Goal: Task Accomplishment & Management: Manage account settings

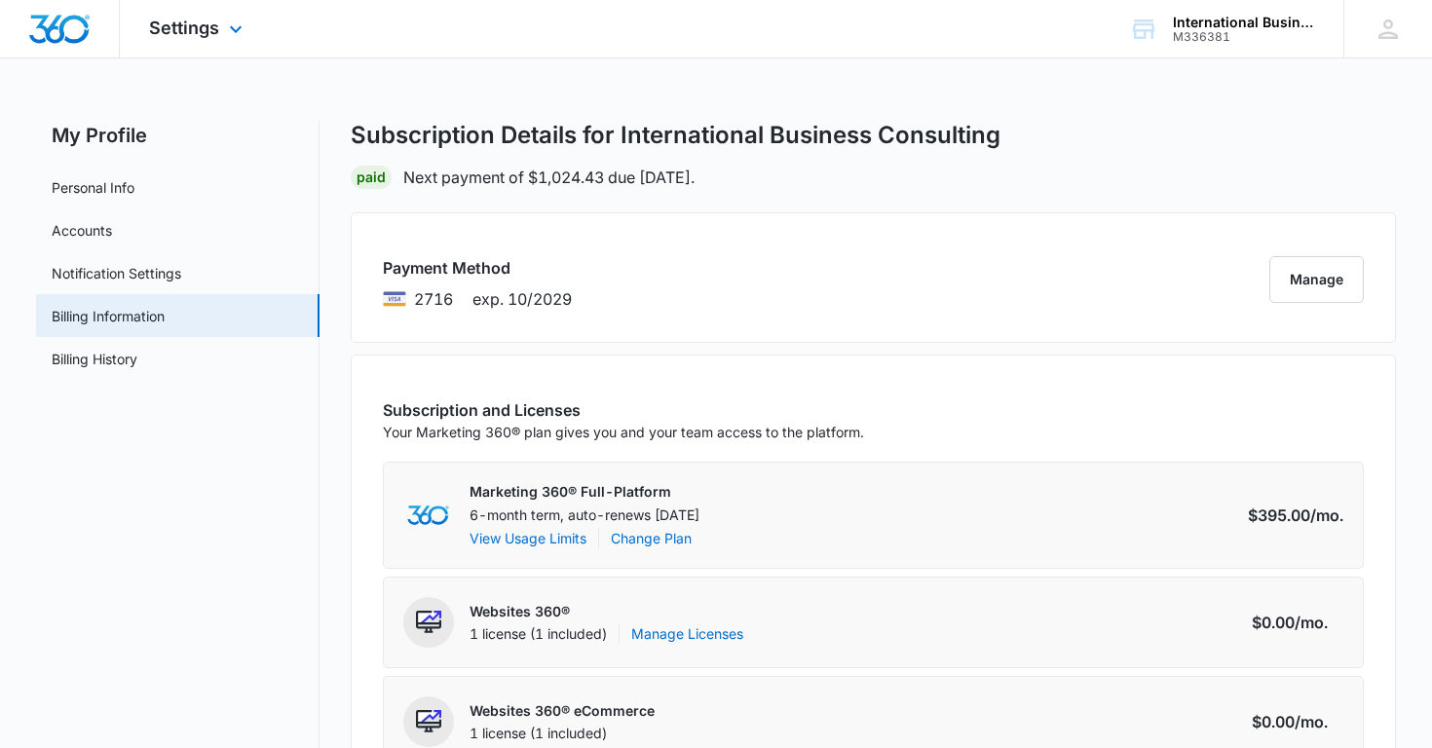
click at [71, 37] on img "Dashboard" at bounding box center [59, 29] width 62 height 29
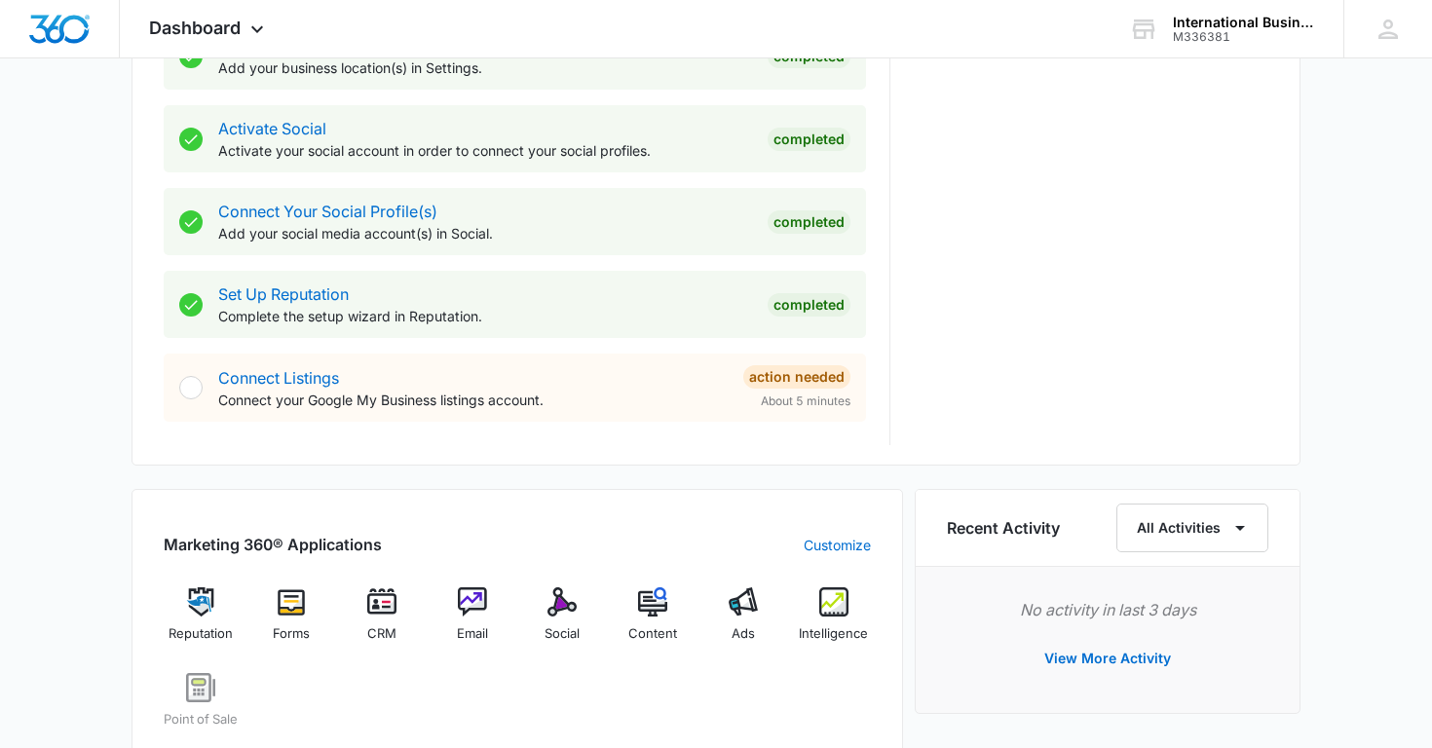
scroll to position [784, 0]
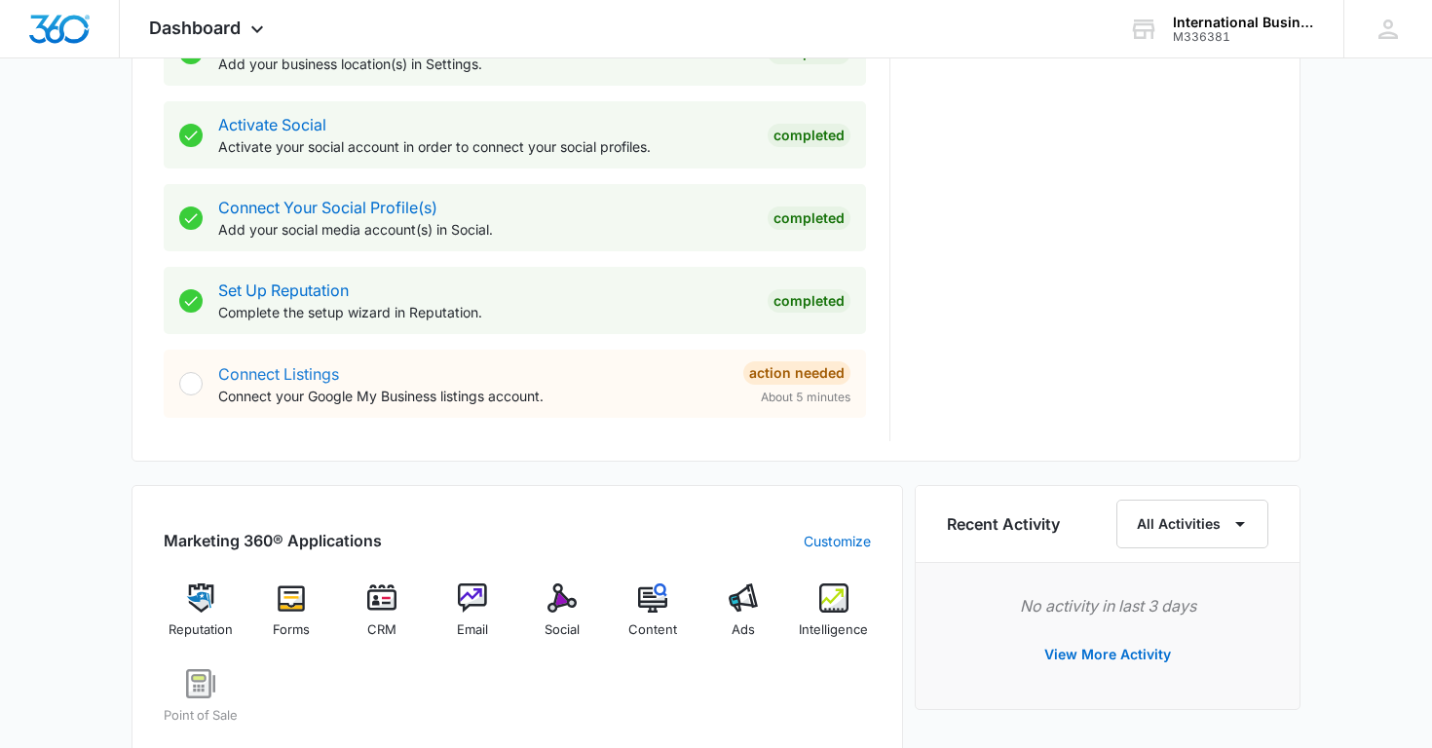
click at [295, 365] on link "Connect Listings" at bounding box center [278, 373] width 121 height 19
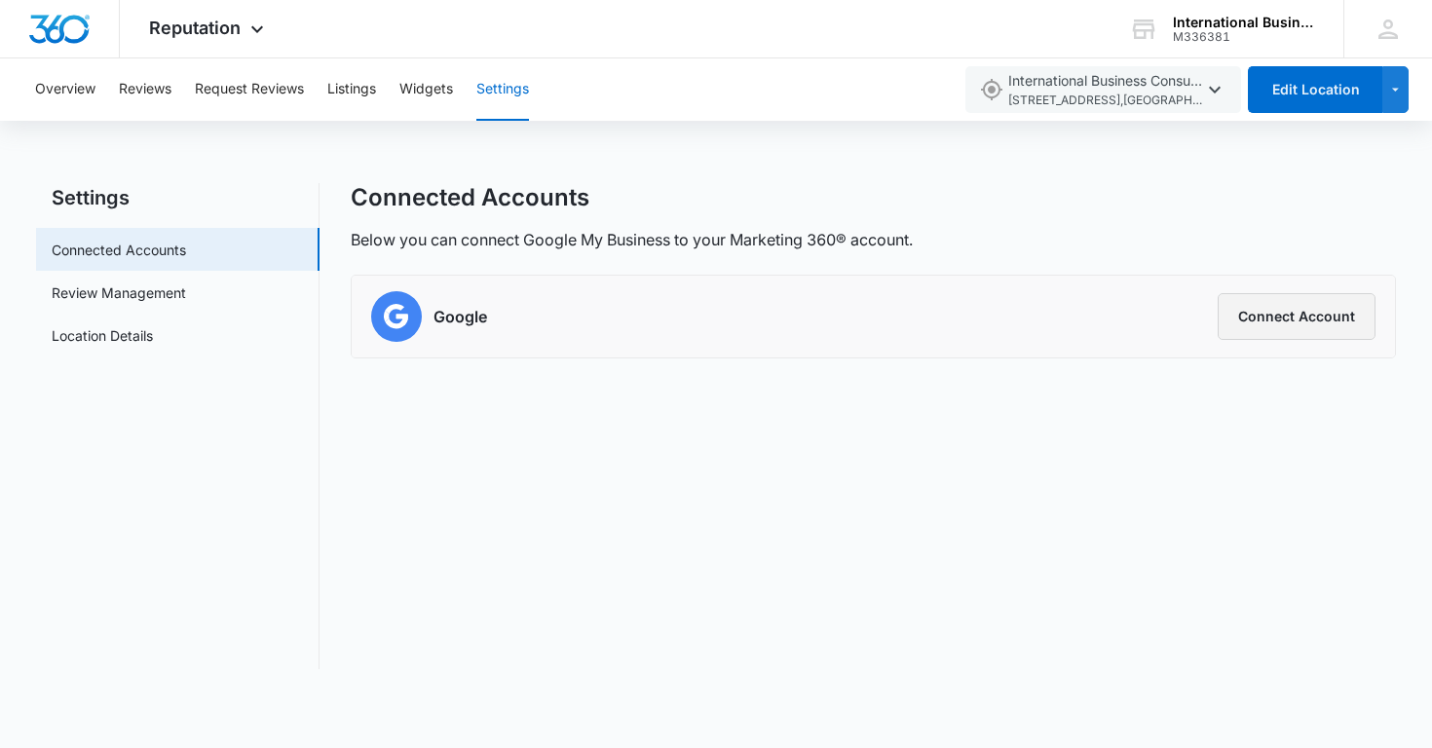
click at [1285, 315] on button "Connect Account" at bounding box center [1296, 316] width 158 height 47
click at [72, 87] on button "Overview" at bounding box center [65, 89] width 60 height 62
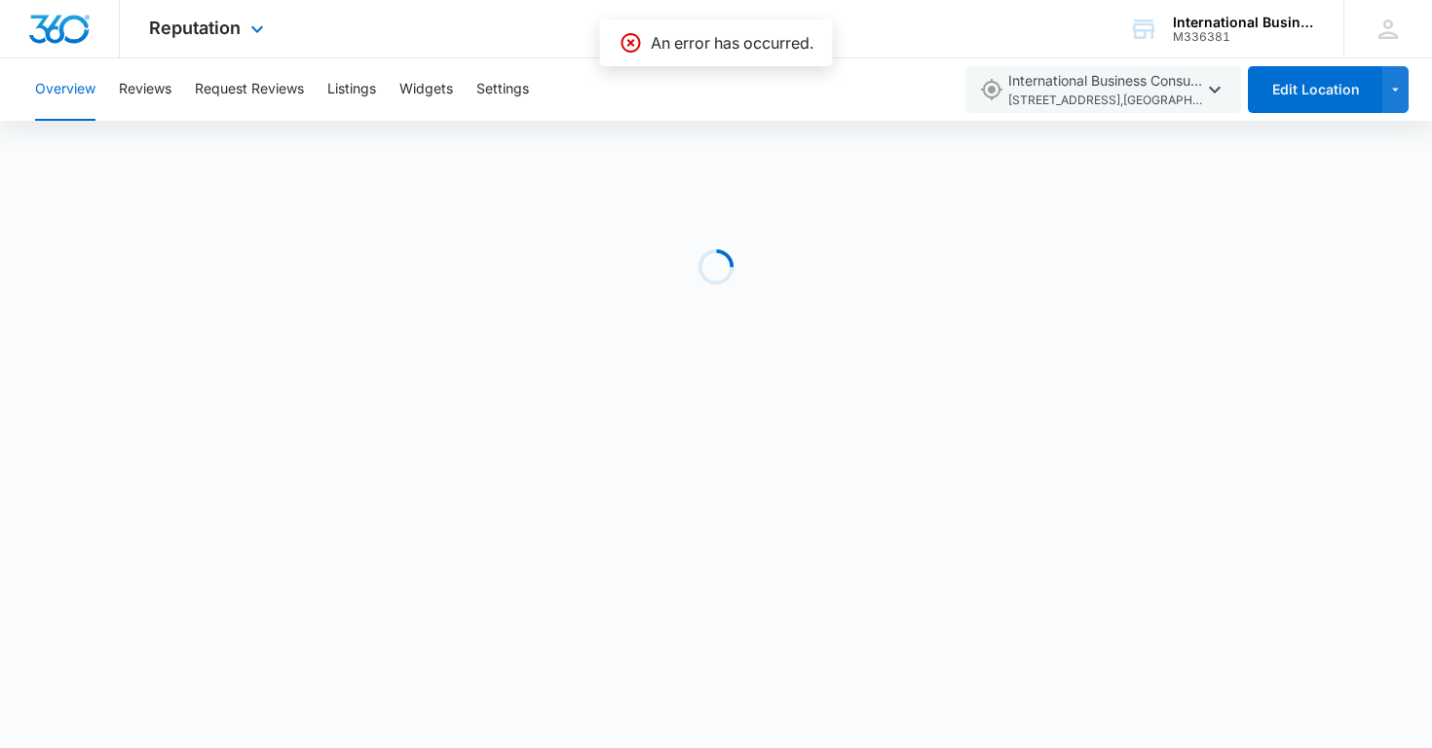
click at [64, 24] on img "Dashboard" at bounding box center [59, 29] width 62 height 29
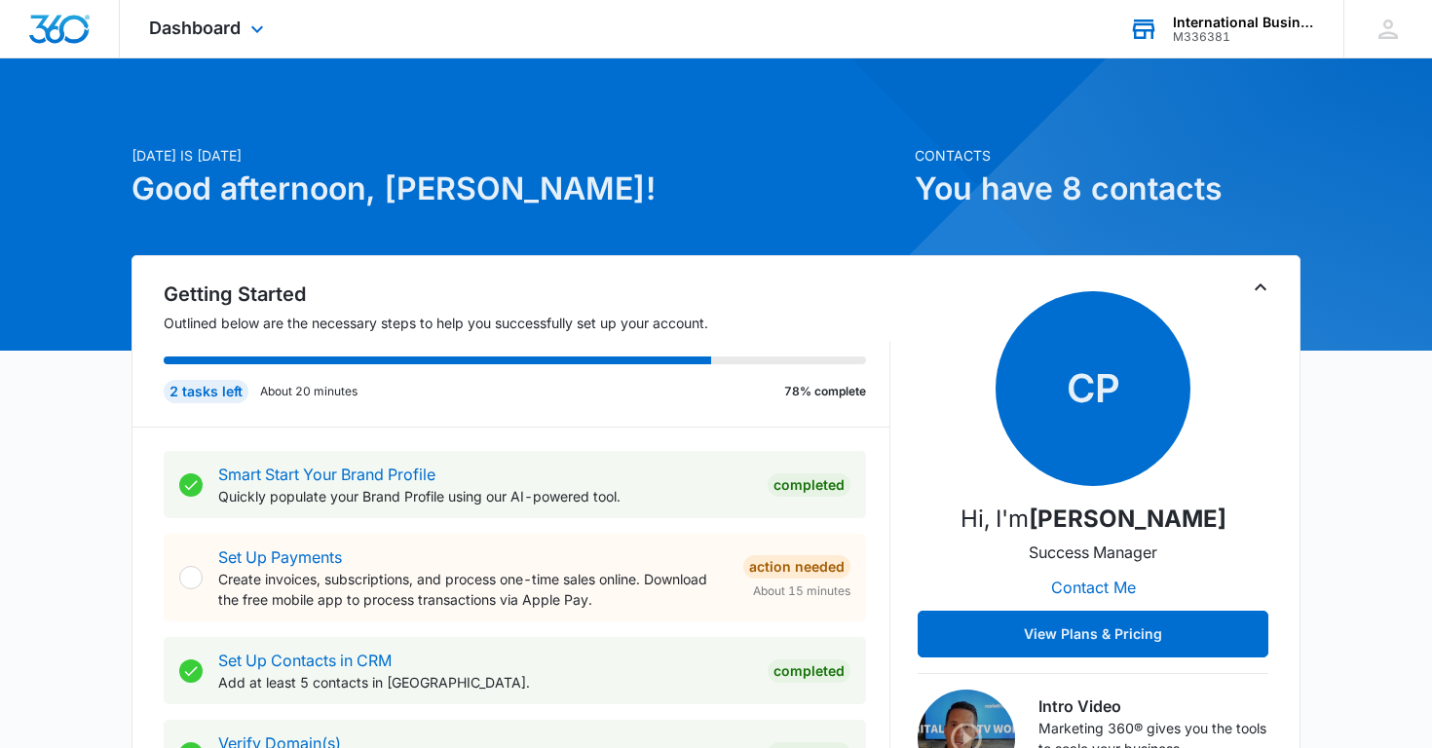
click at [1257, 28] on div "International Business Consulting" at bounding box center [1244, 23] width 142 height 16
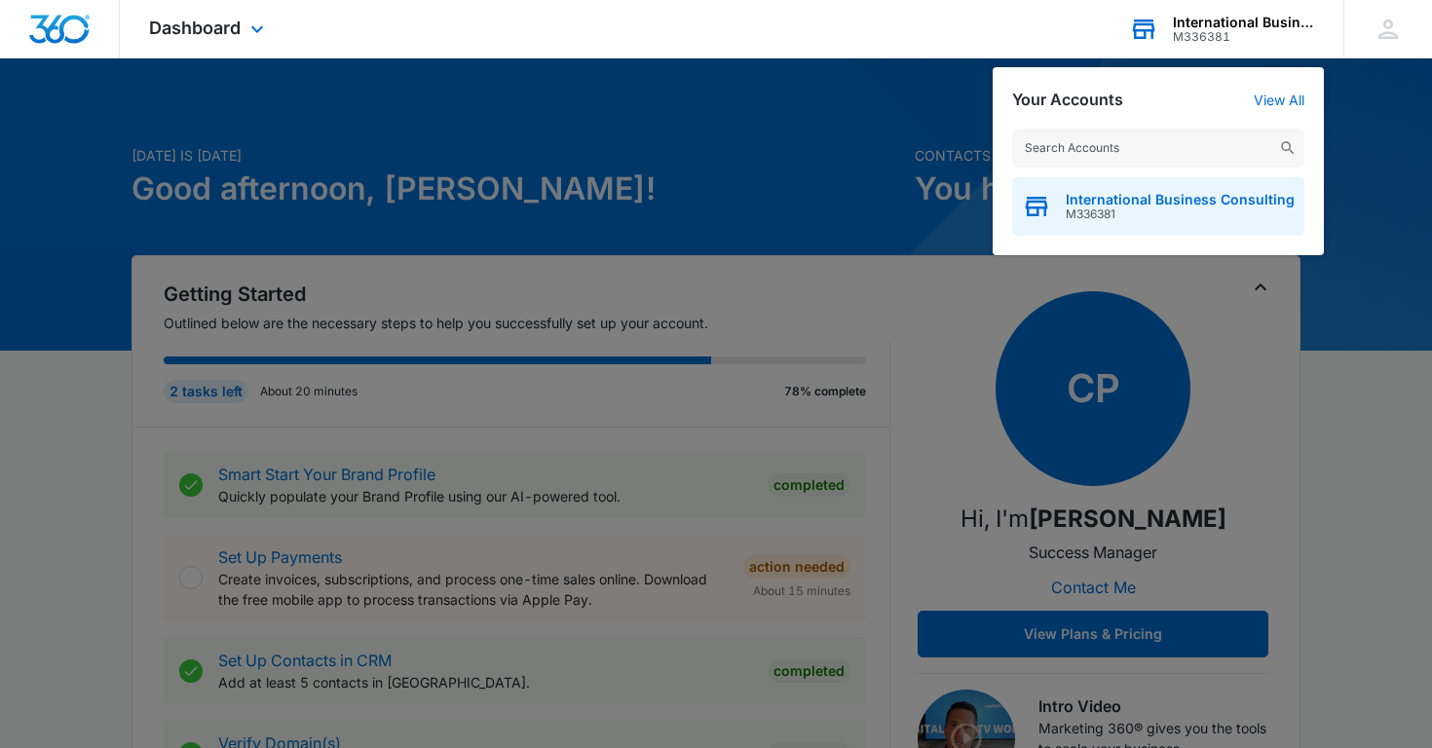
click at [1206, 206] on span "International Business Consulting" at bounding box center [1180, 200] width 229 height 16
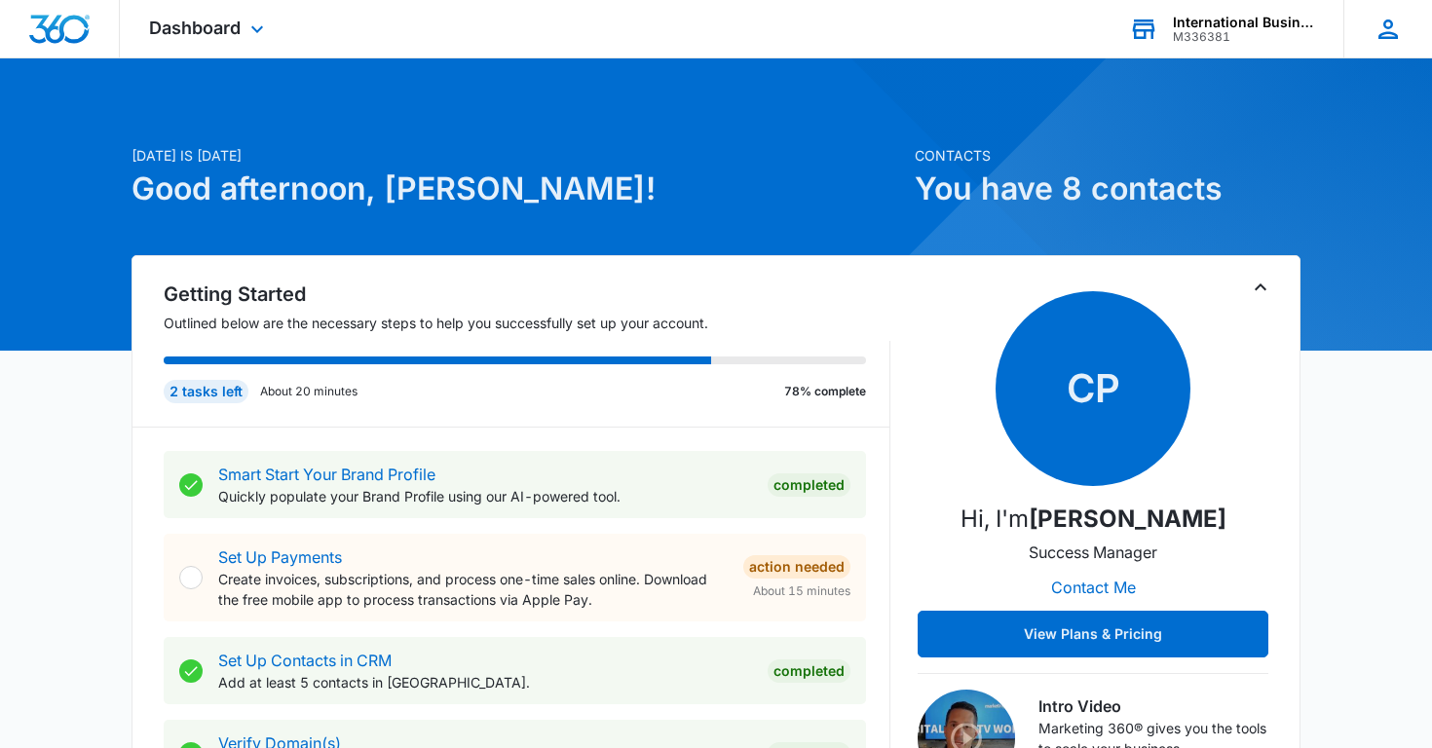
click at [1383, 36] on icon at bounding box center [1387, 28] width 19 height 19
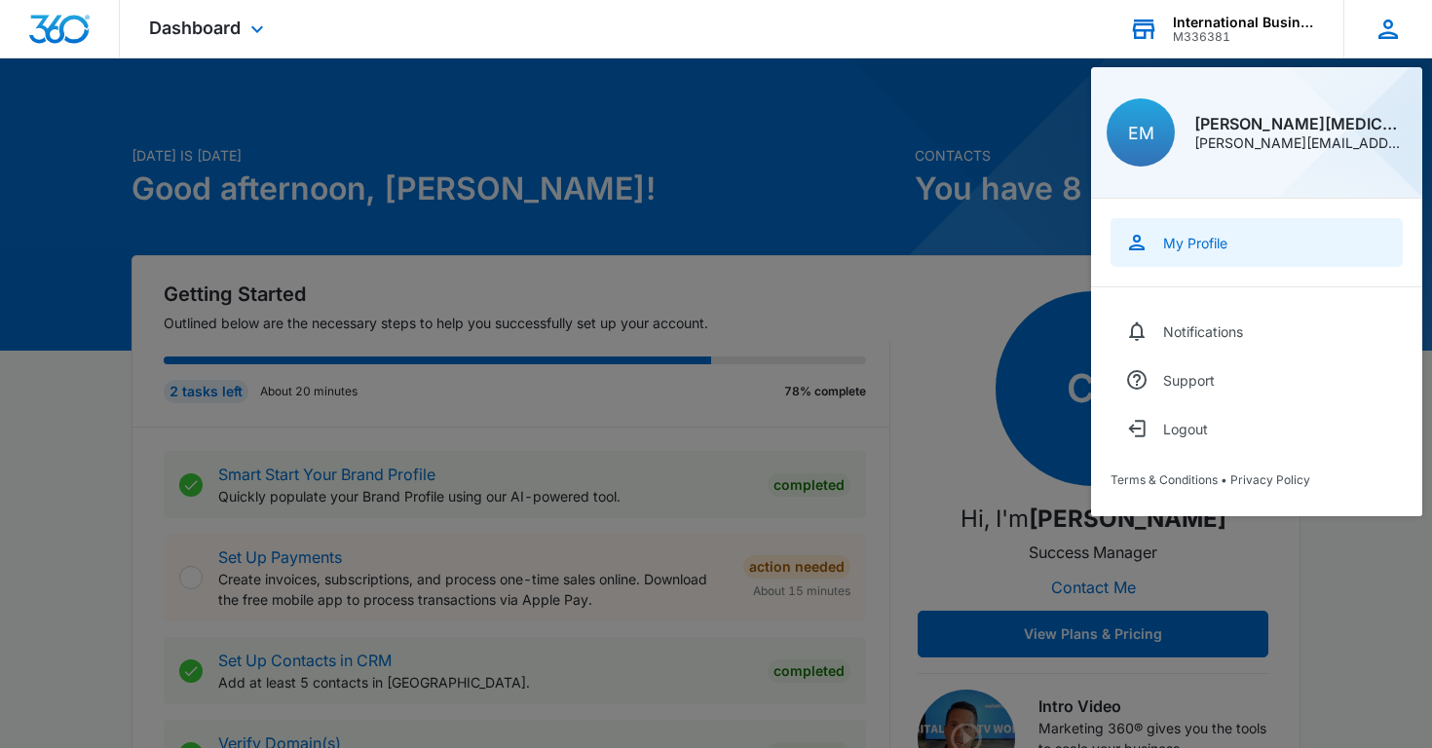
click at [1184, 242] on div "My Profile" at bounding box center [1195, 243] width 64 height 17
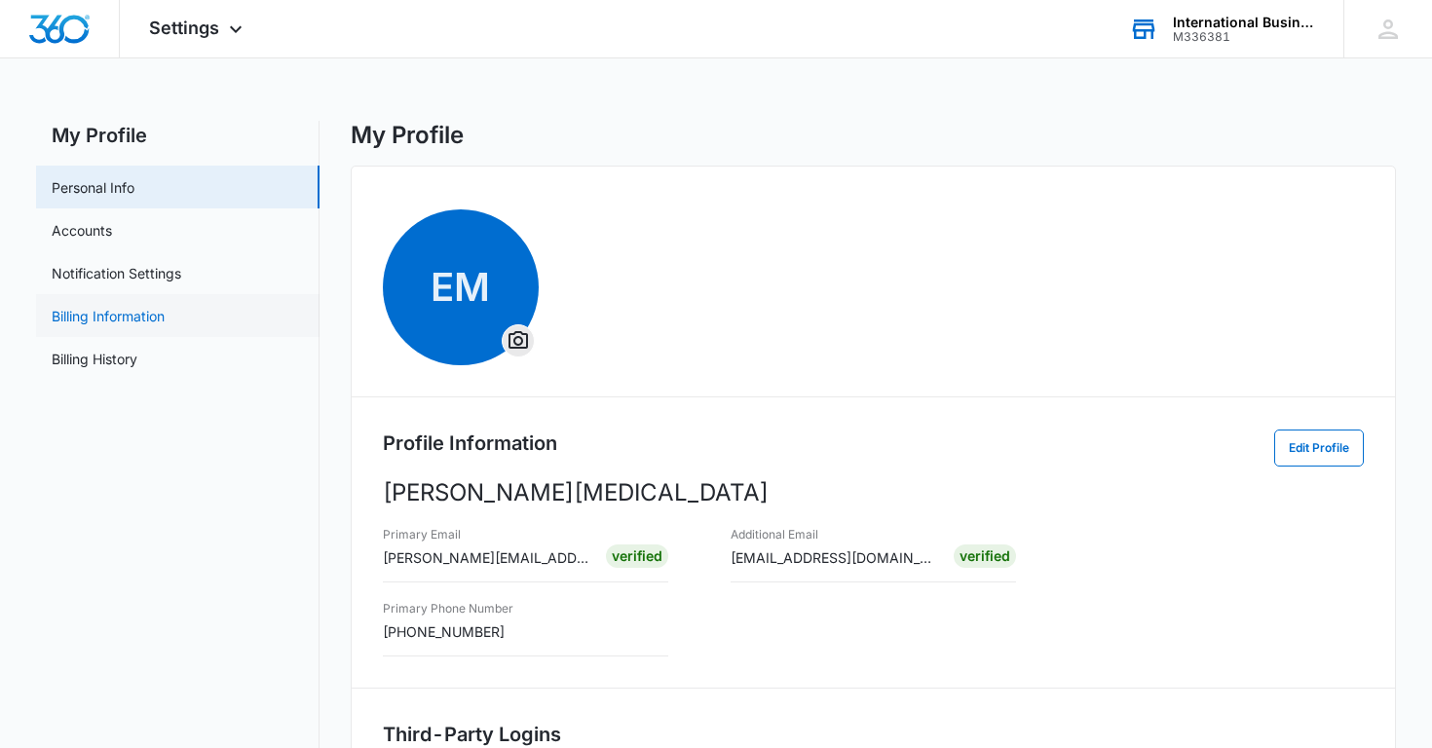
click at [152, 321] on link "Billing Information" at bounding box center [108, 316] width 113 height 20
